Goal: Task Accomplishment & Management: Use online tool/utility

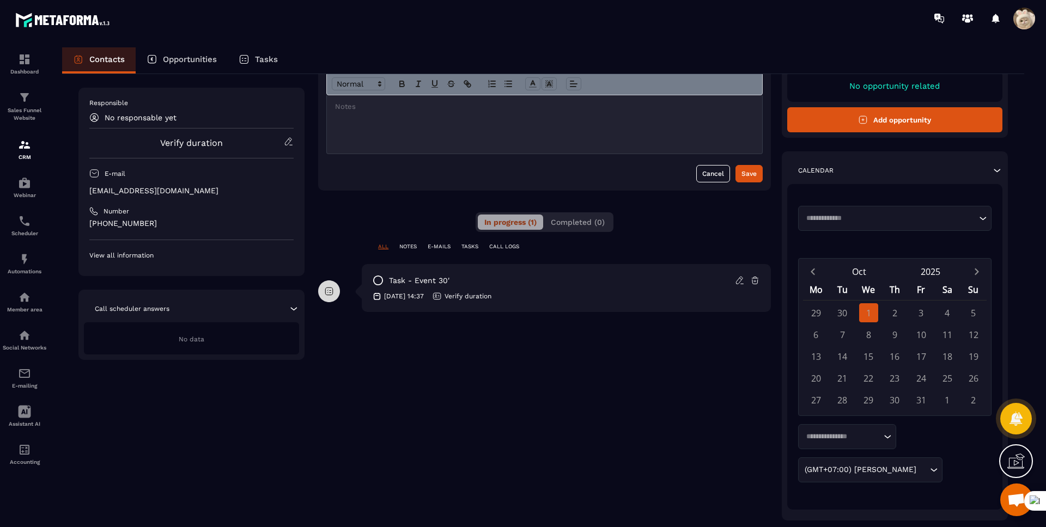
scroll to position [112, 0]
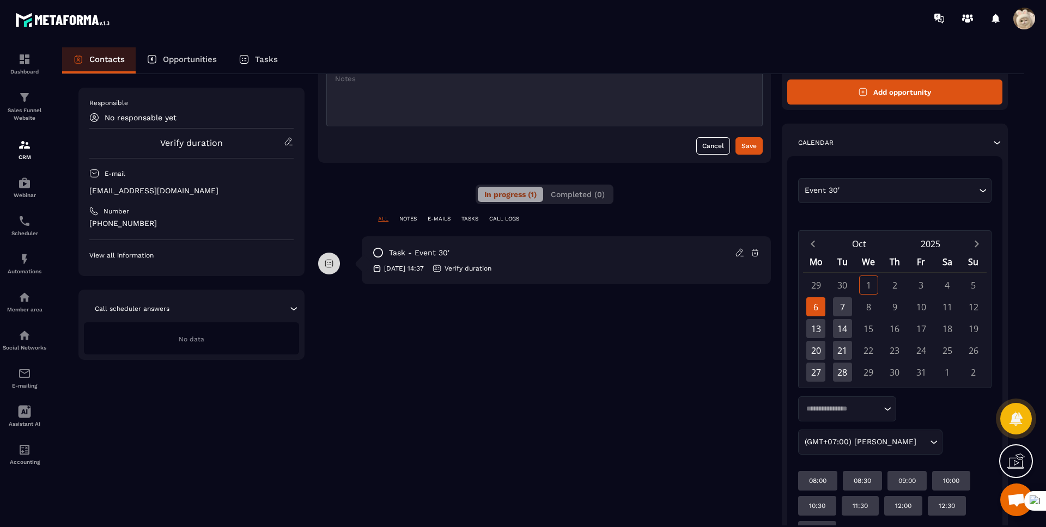
click at [829, 420] on div "Loading..." at bounding box center [847, 409] width 98 height 25
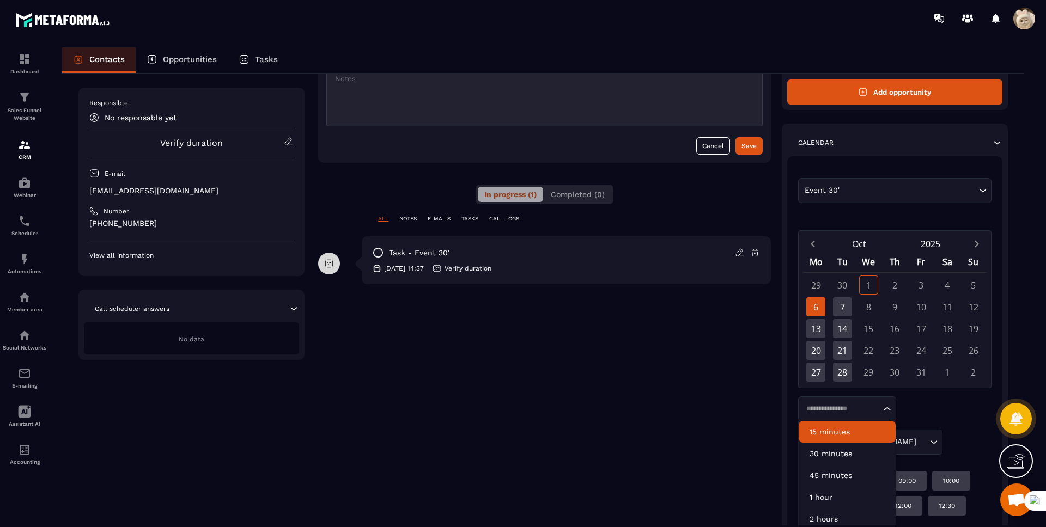
click at [822, 430] on p "15 minutes" at bounding box center [847, 432] width 75 height 11
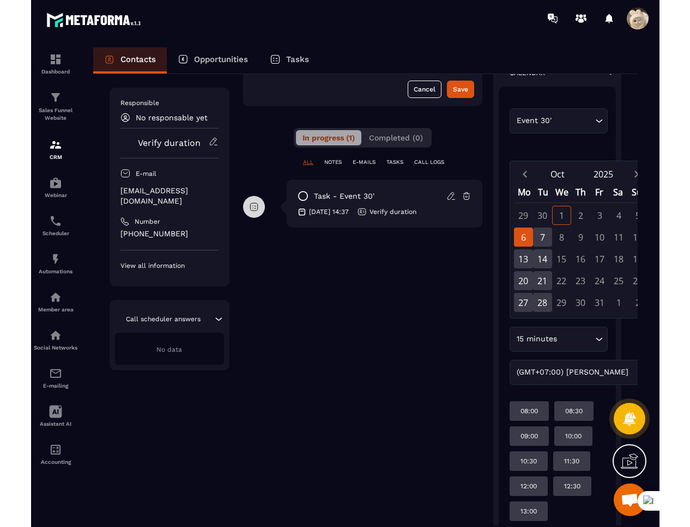
scroll to position [195, 0]
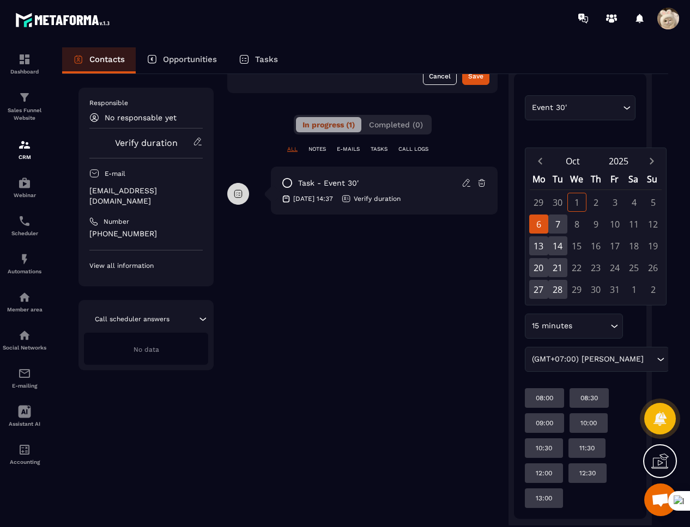
click at [560, 320] on div "15 minutes" at bounding box center [568, 326] width 81 height 12
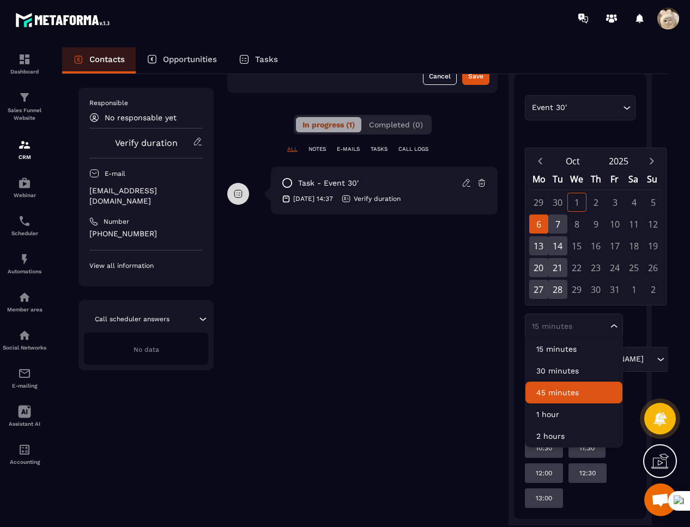
click at [552, 399] on li "45 minutes" at bounding box center [573, 393] width 97 height 22
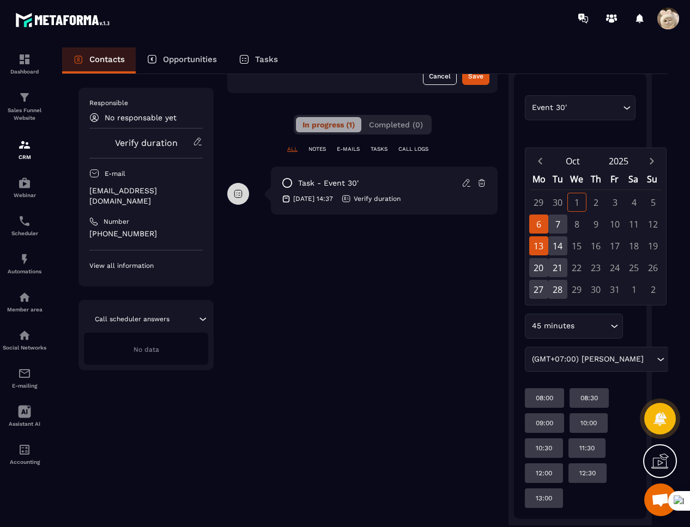
click at [544, 236] on div "13" at bounding box center [538, 245] width 19 height 19
click at [556, 228] on div "7" at bounding box center [557, 224] width 19 height 19
click at [540, 227] on div "6" at bounding box center [538, 224] width 19 height 19
click at [540, 248] on div "13" at bounding box center [538, 245] width 19 height 19
